Goal: Information Seeking & Learning: Learn about a topic

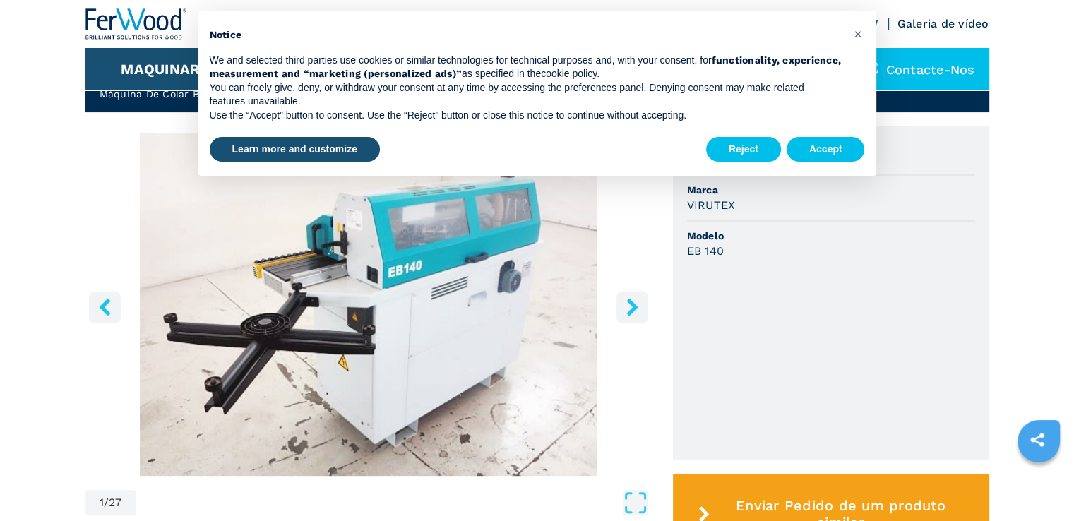
scroll to position [424, 0]
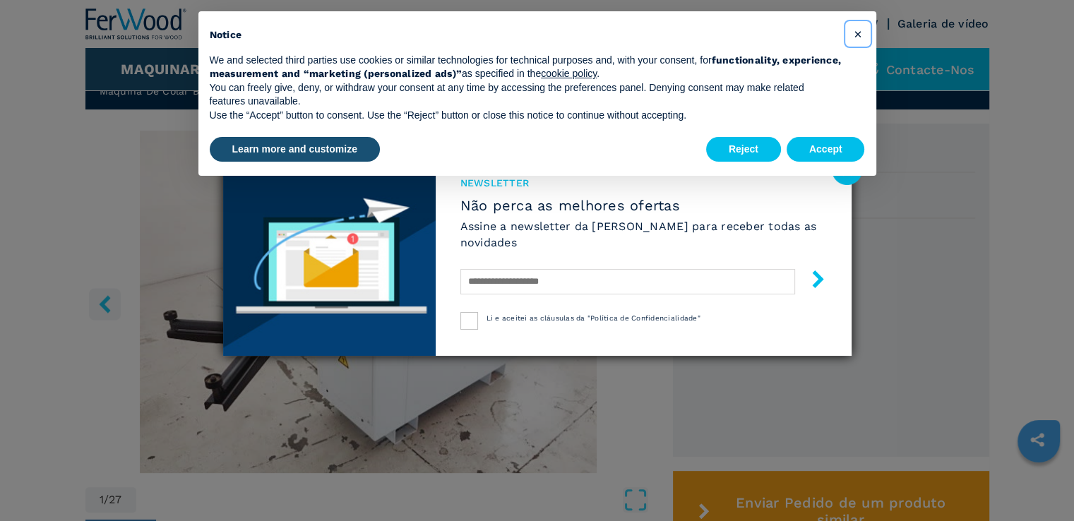
click at [855, 23] on button "×" at bounding box center [858, 34] width 23 height 23
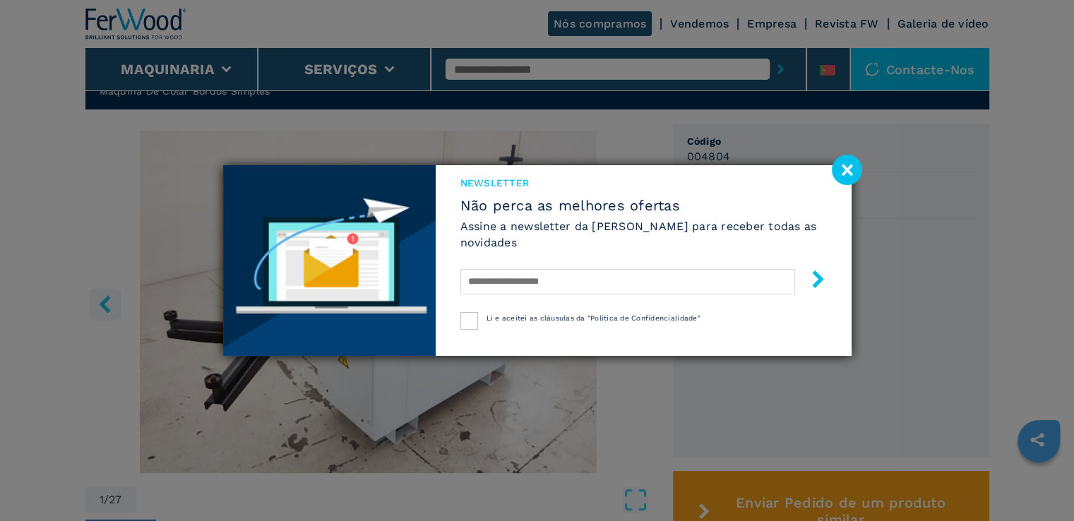
click at [848, 182] on image at bounding box center [847, 170] width 30 height 30
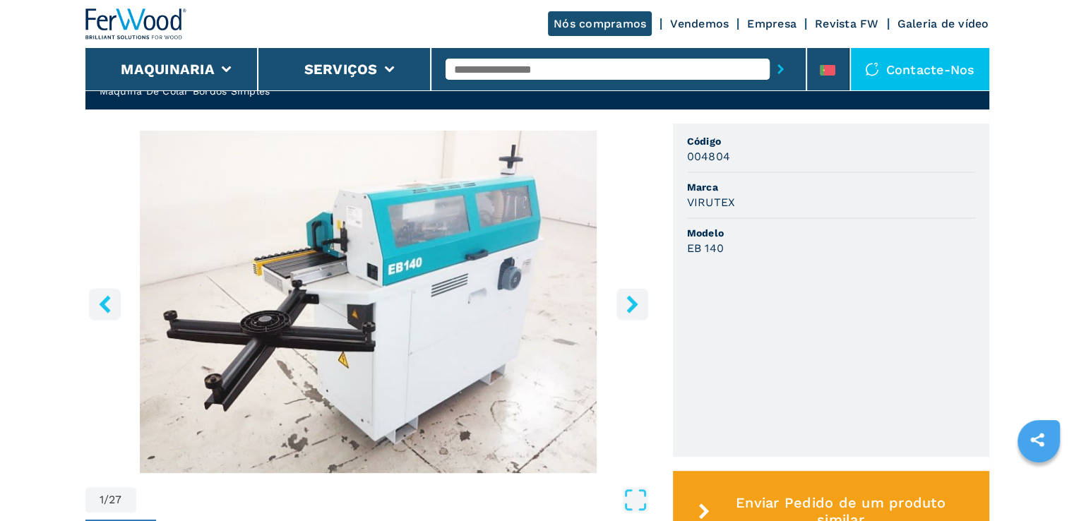
click at [633, 304] on icon "right-button" at bounding box center [633, 304] width 18 height 18
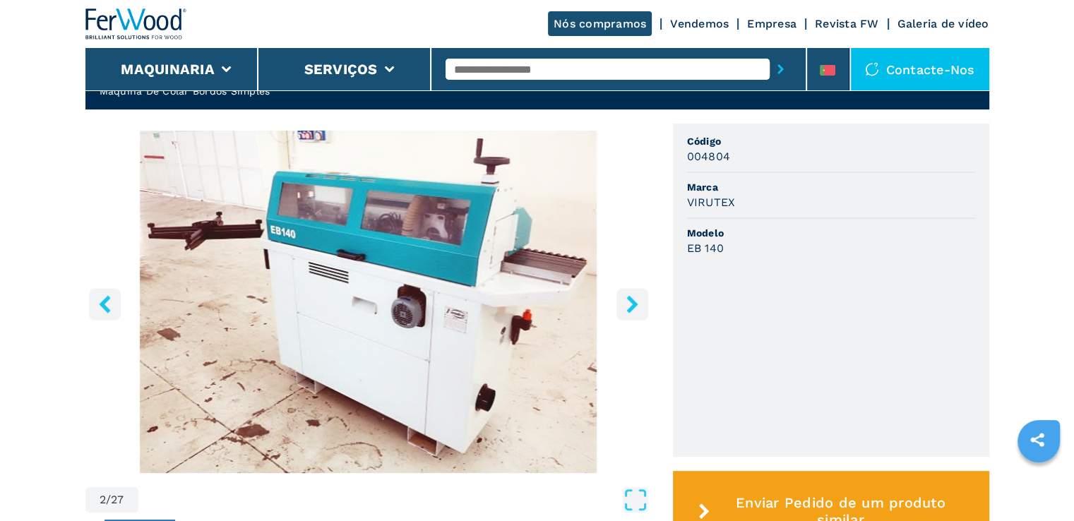
click at [633, 304] on icon "right-button" at bounding box center [633, 304] width 18 height 18
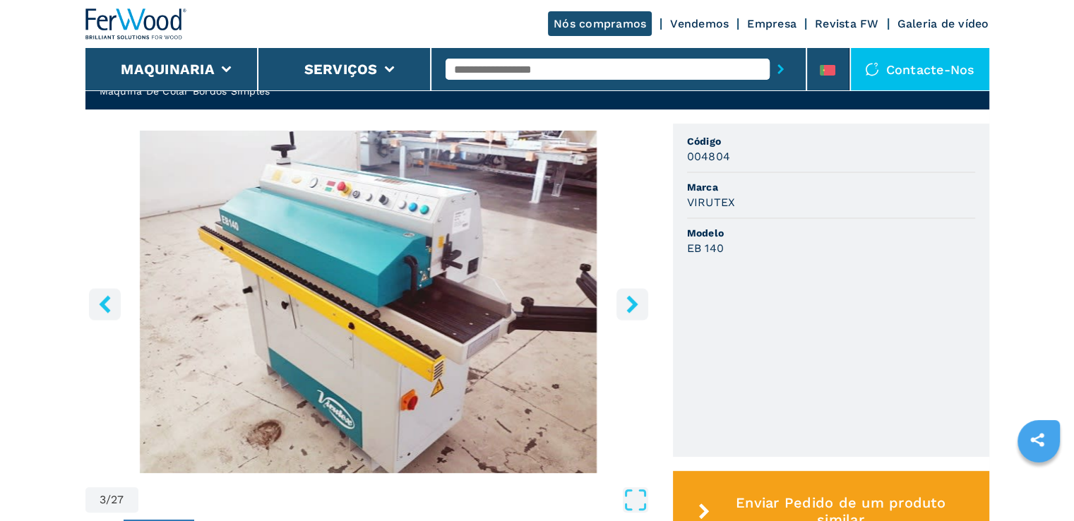
click at [617, 288] on button "right-button" at bounding box center [633, 304] width 32 height 32
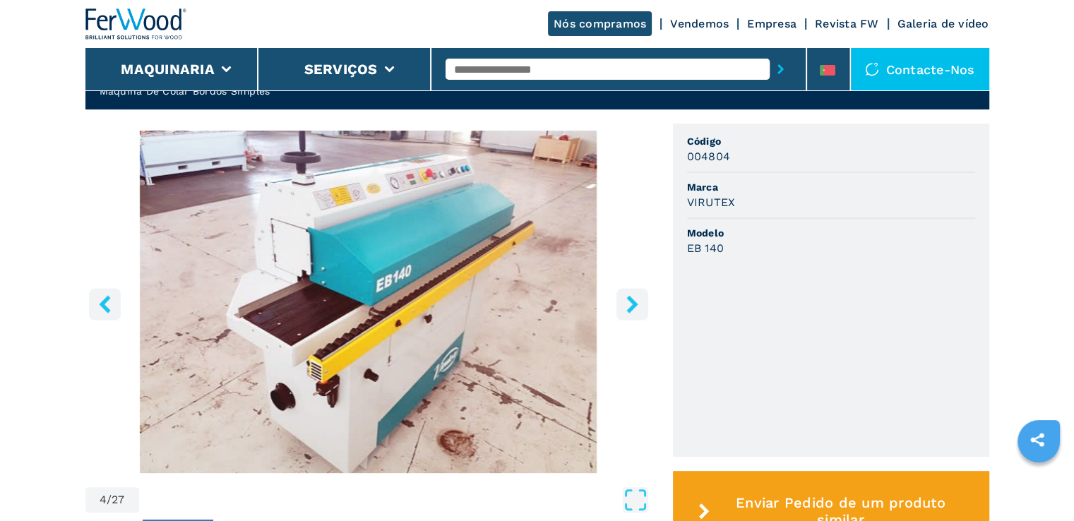
click at [624, 301] on button "right-button" at bounding box center [633, 304] width 32 height 32
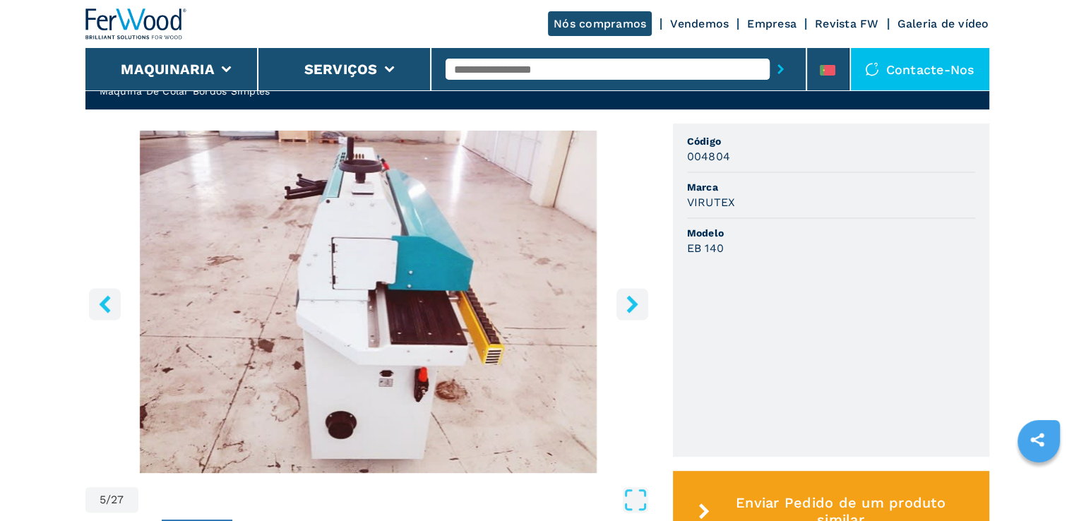
click at [624, 301] on button "right-button" at bounding box center [633, 304] width 32 height 32
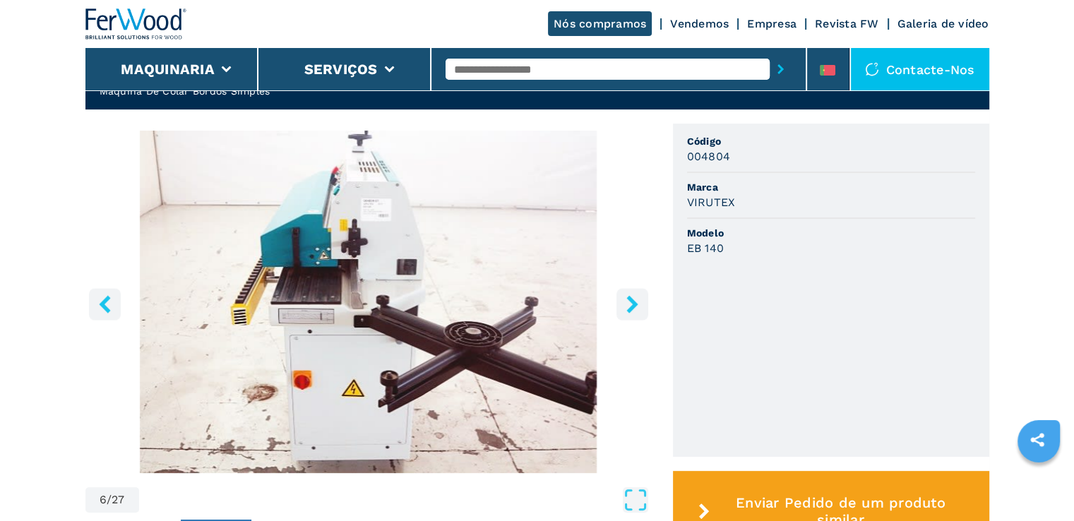
click at [624, 301] on button "right-button" at bounding box center [633, 304] width 32 height 32
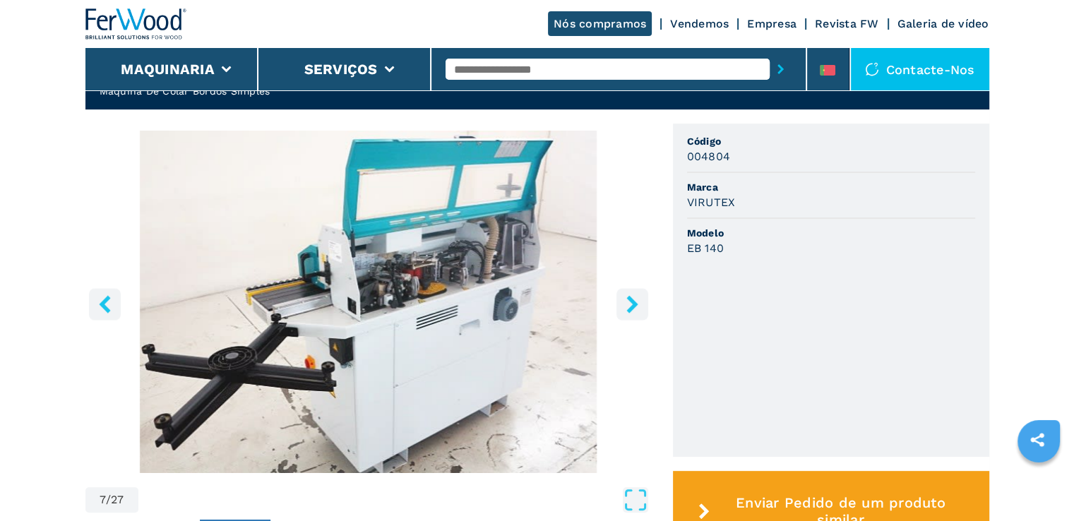
click at [624, 301] on button "right-button" at bounding box center [633, 304] width 32 height 32
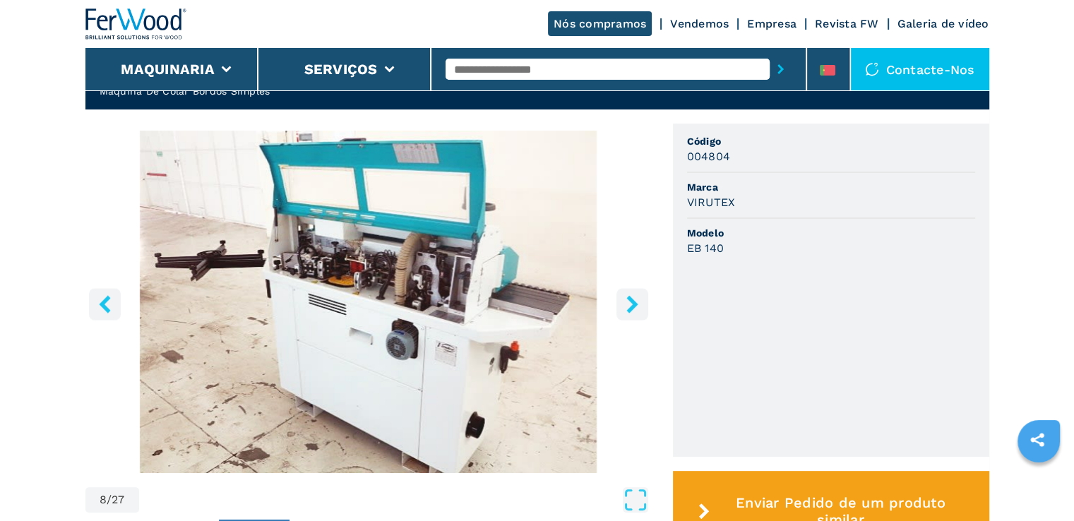
click at [627, 311] on icon "right-button" at bounding box center [633, 304] width 18 height 18
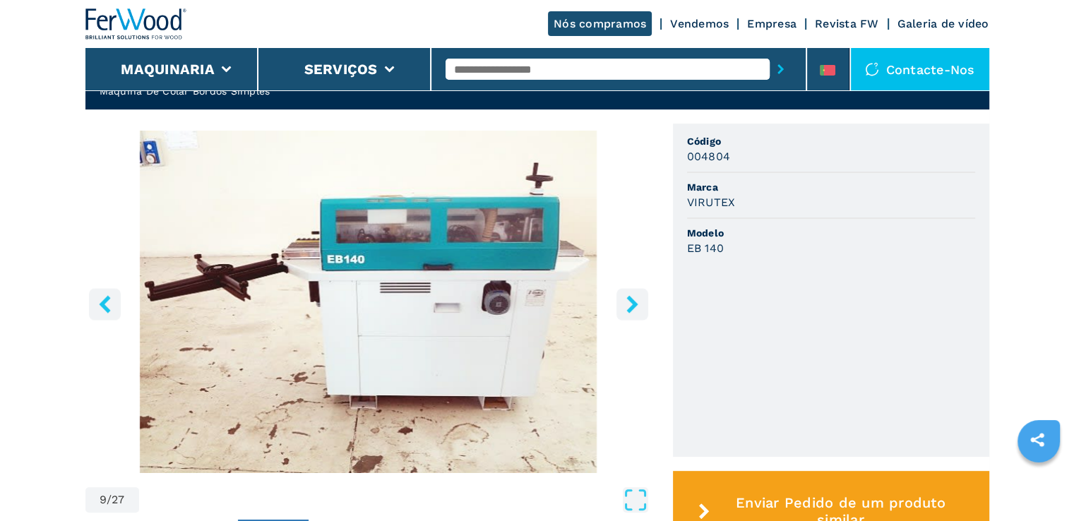
click at [627, 311] on icon "right-button" at bounding box center [633, 304] width 18 height 18
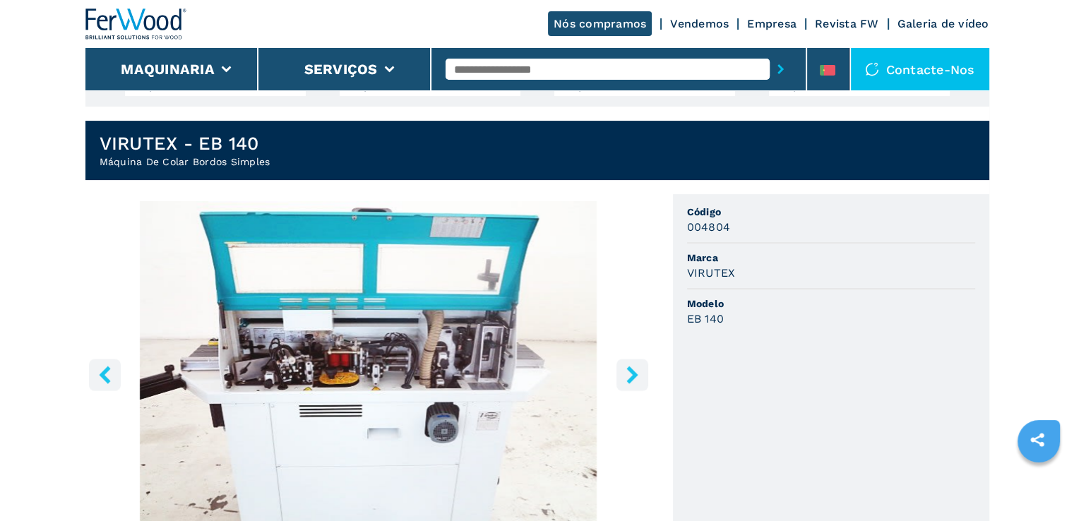
scroll to position [71, 0]
